Goal: Information Seeking & Learning: Find specific page/section

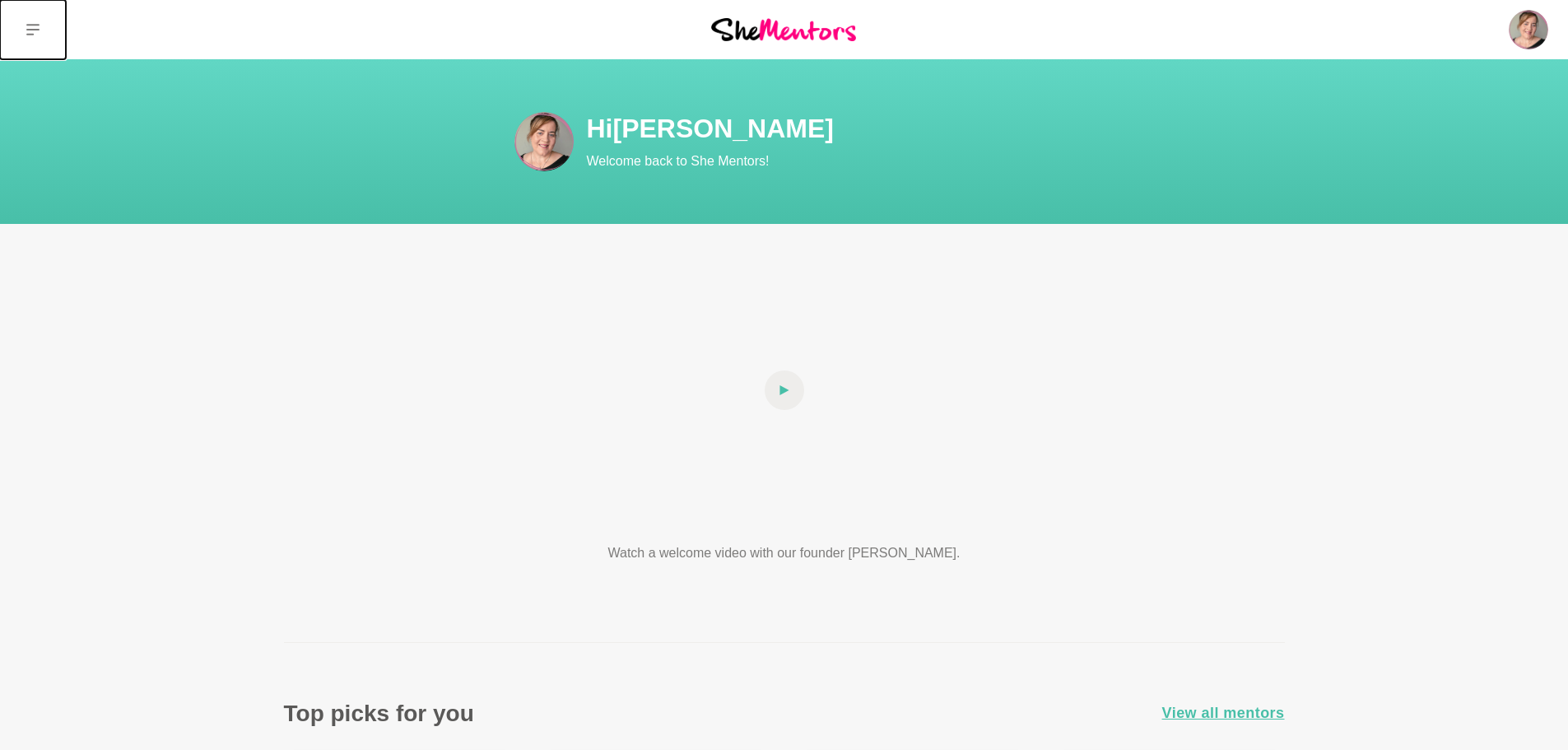
click at [52, 30] on button at bounding box center [33, 29] width 66 height 59
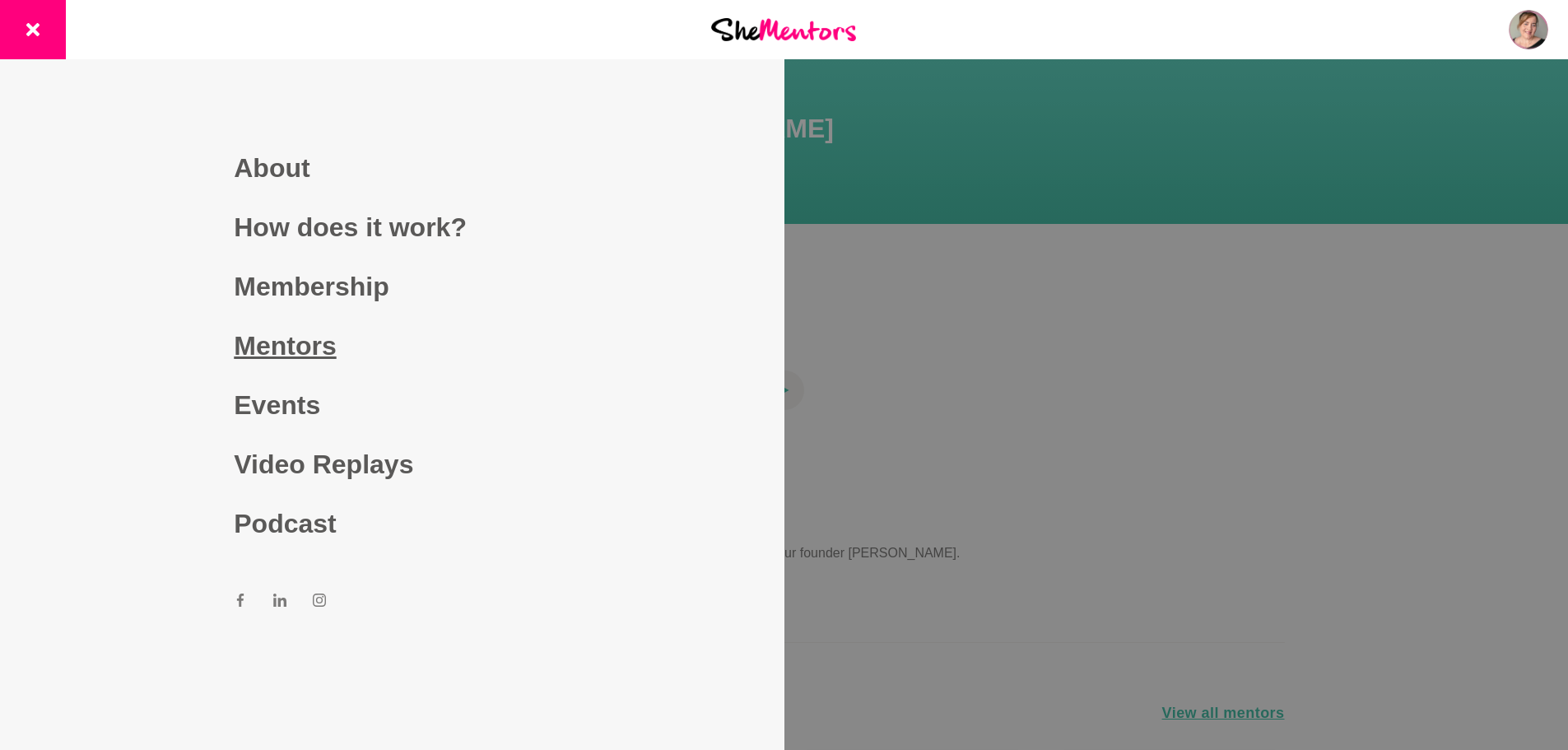
click at [353, 346] on link "Mentors" at bounding box center [392, 345] width 316 height 59
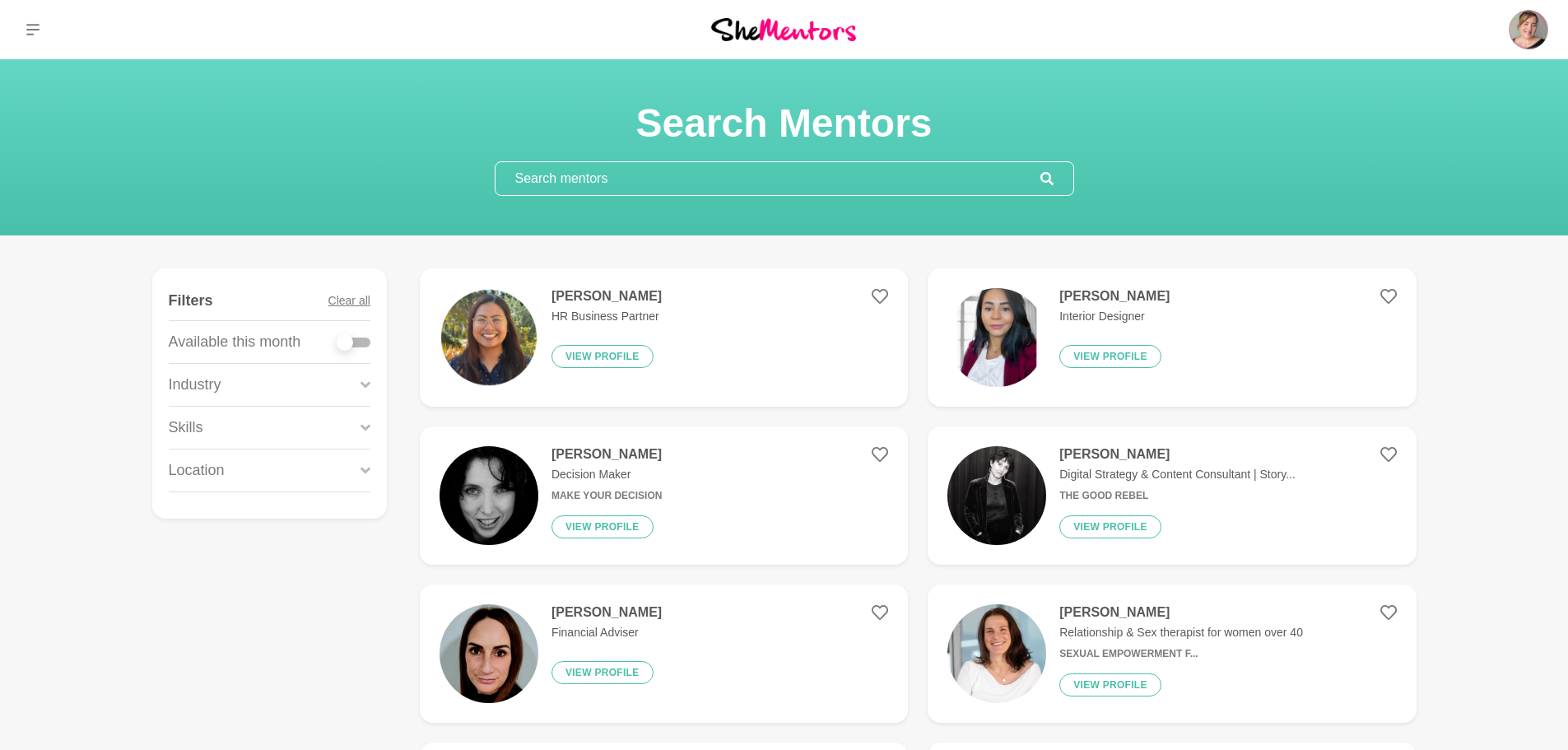
drag, startPoint x: 612, startPoint y: 180, endPoint x: 611, endPoint y: 173, distance: 7.1
click at [611, 173] on input "text" at bounding box center [767, 178] width 545 height 33
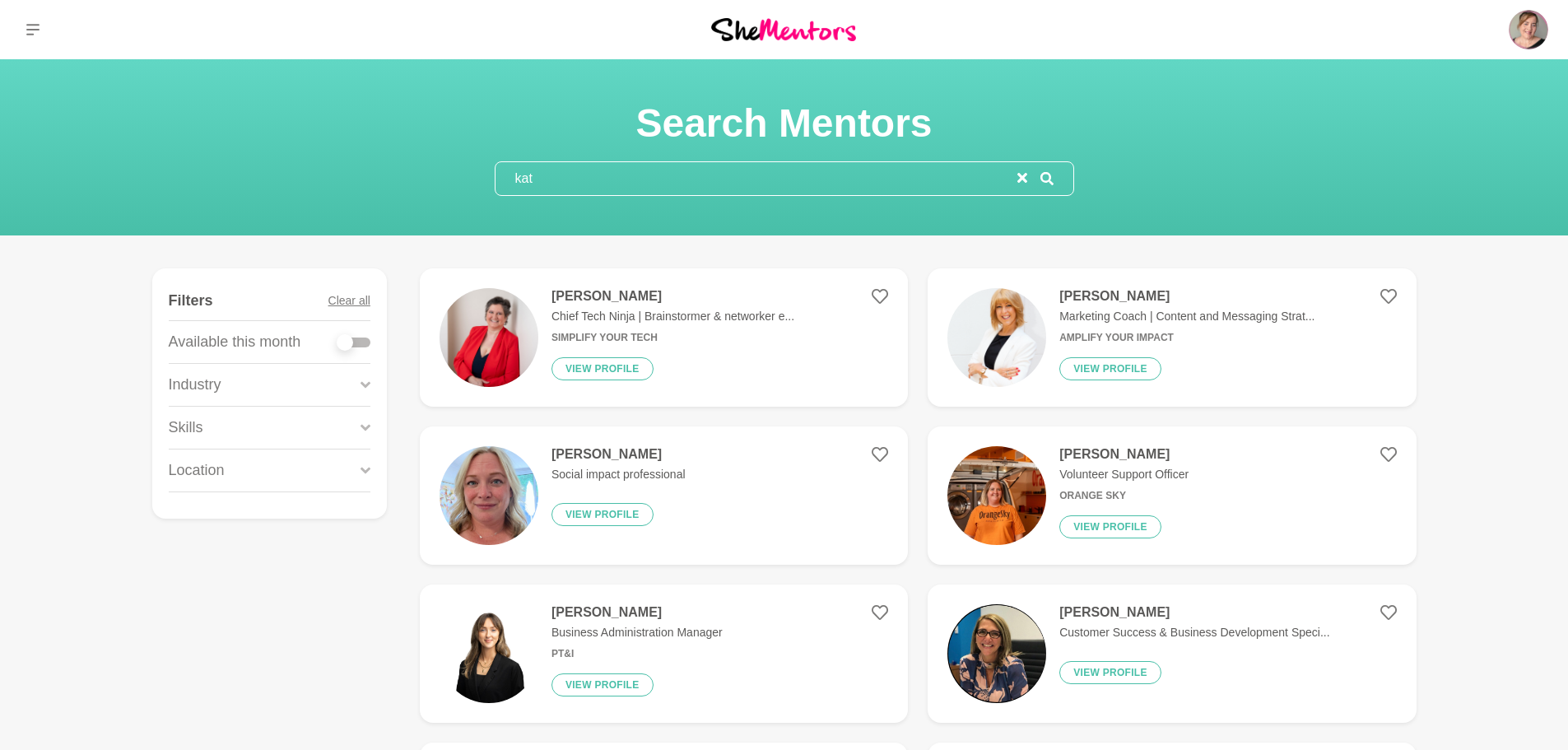
drag, startPoint x: 600, startPoint y: 183, endPoint x: 390, endPoint y: 166, distance: 210.7
click at [390, 166] on div "Search Mentors kat" at bounding box center [784, 147] width 1528 height 97
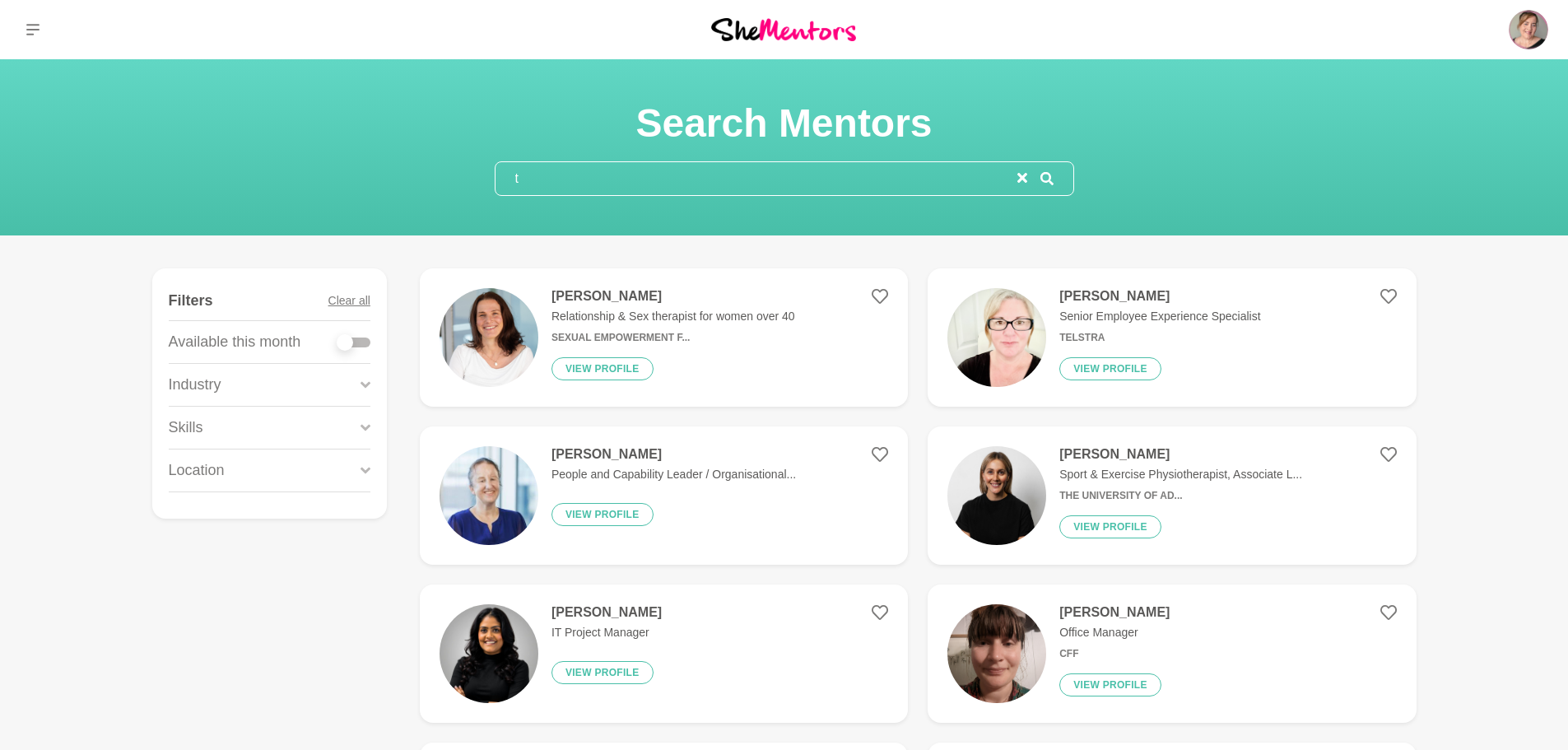
click at [551, 164] on input "t" at bounding box center [756, 178] width 521 height 33
drag, startPoint x: 539, startPoint y: 189, endPoint x: 492, endPoint y: 181, distance: 47.7
click at [492, 181] on section "Search Mentors t" at bounding box center [784, 147] width 632 height 97
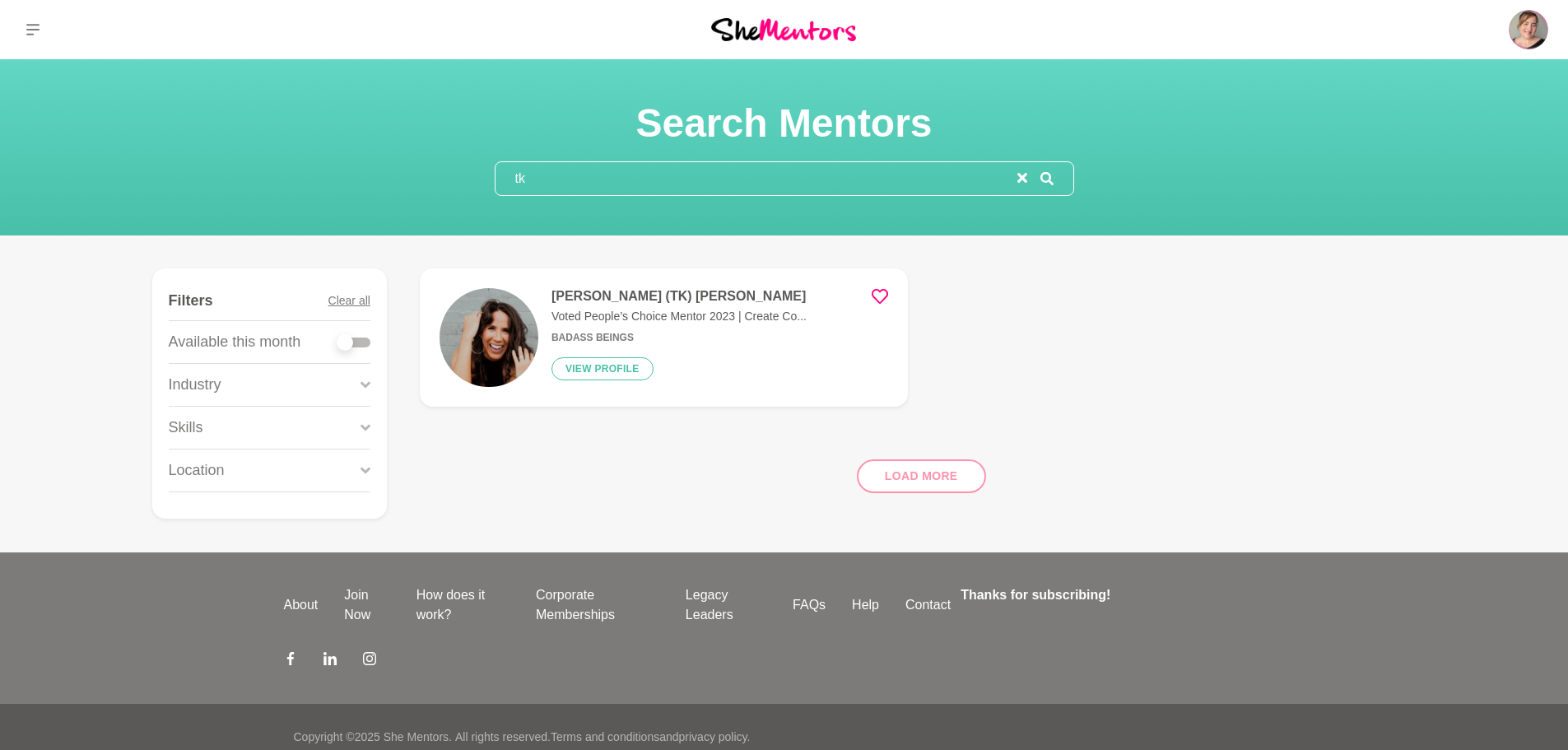
type input "tk"
click at [492, 307] on img at bounding box center [489, 337] width 98 height 98
